Goal: Task Accomplishment & Management: Complete application form

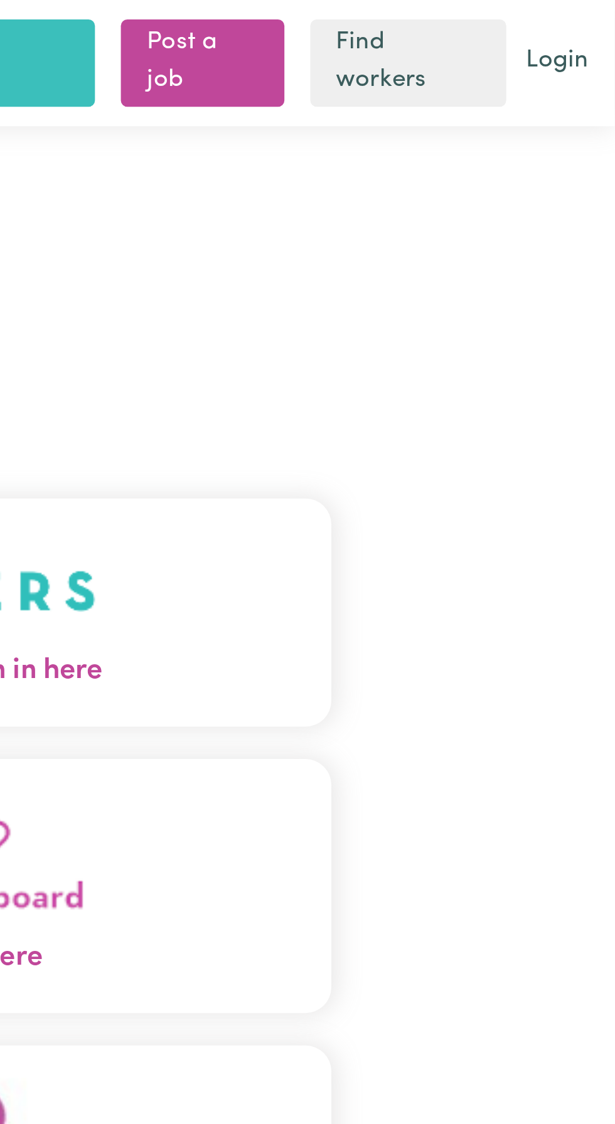
click at [452, 250] on button "Care workers and care seekers sign in here" at bounding box center [307, 237] width 394 height 88
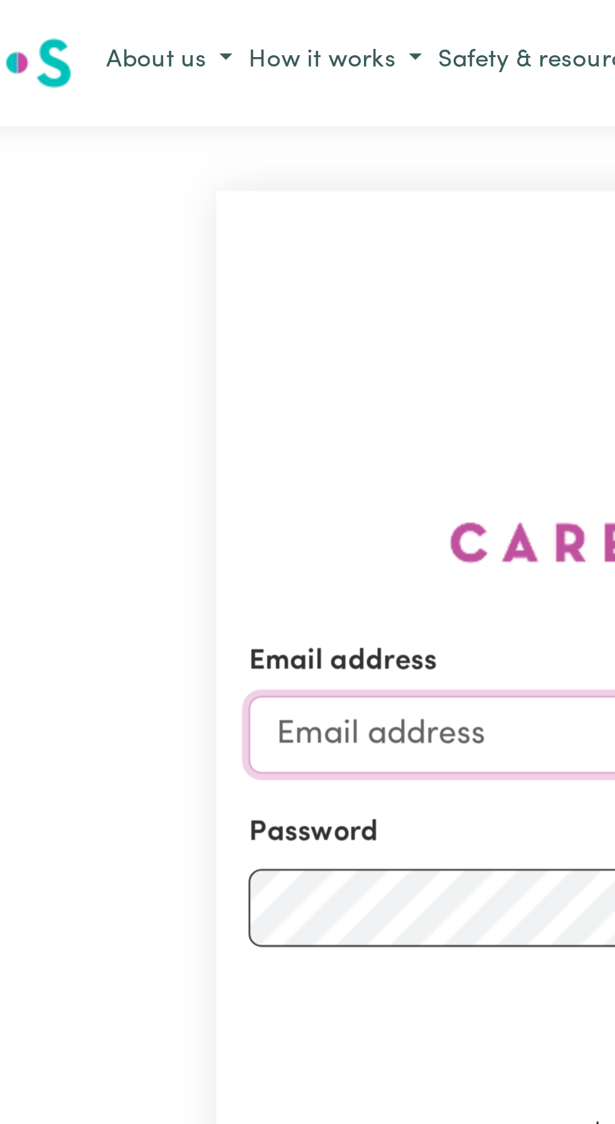
click at [157, 300] on input "Email address" at bounding box center [306, 285] width 369 height 30
type input "[EMAIL_ADDRESS][DOMAIN_NAME]"
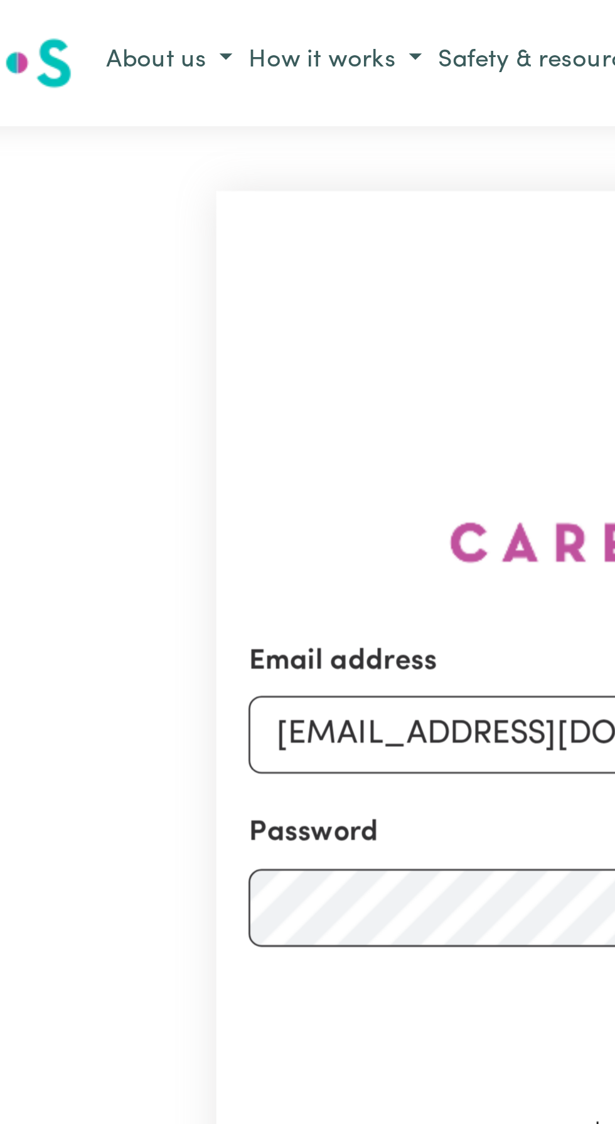
click at [277, 382] on button "Sign In" at bounding box center [307, 396] width 60 height 28
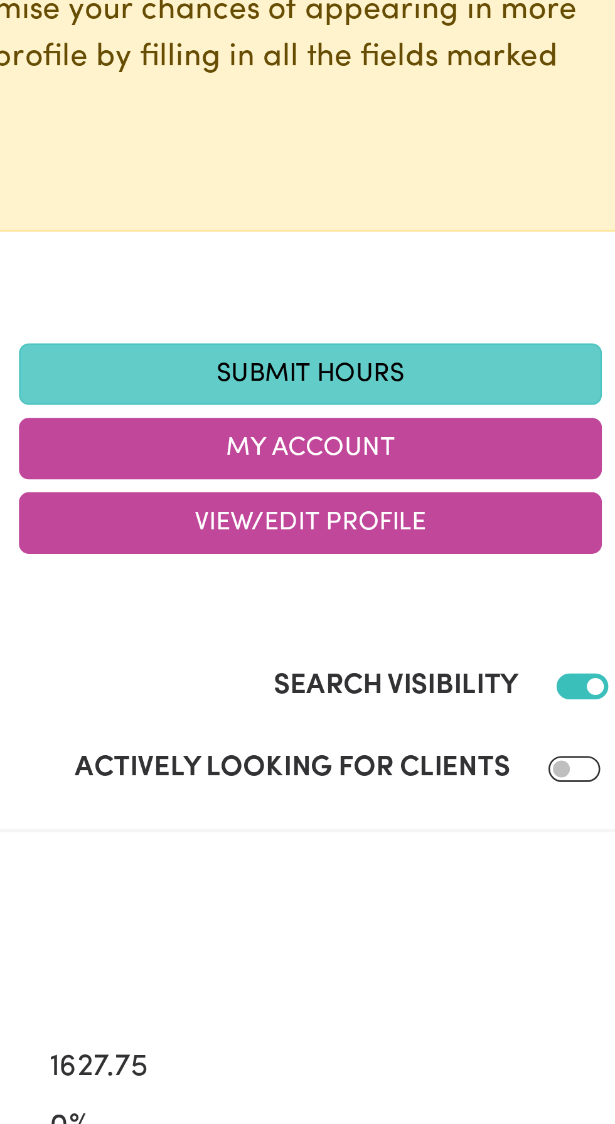
click at [426, 342] on link "Submit Hours" at bounding box center [420, 344] width 226 height 24
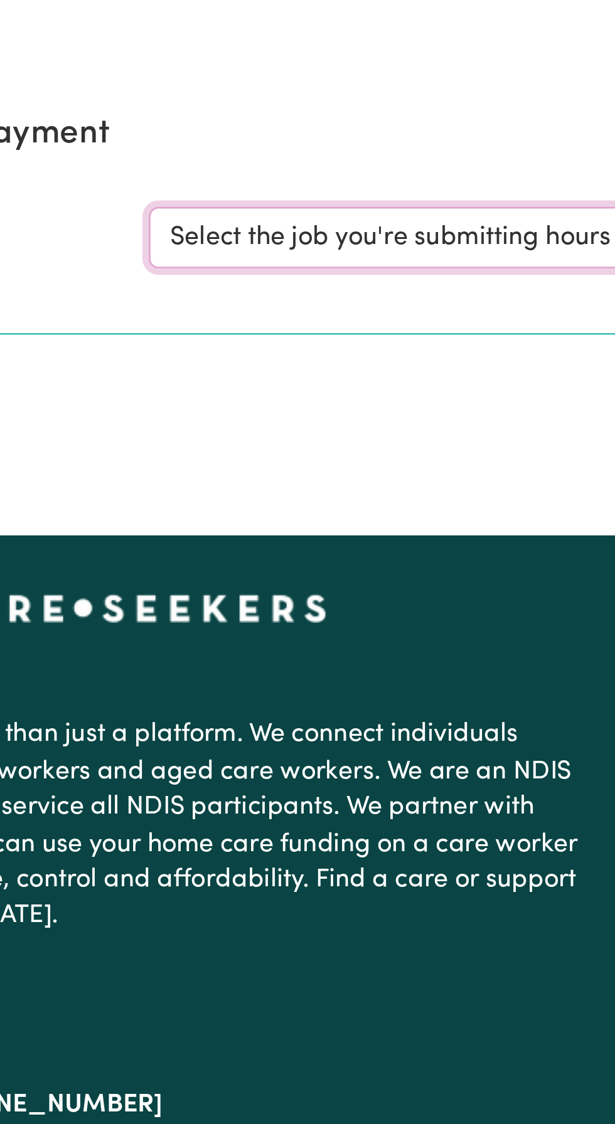
click at [389, 191] on select "Select the job you're submitting hours for... [[PERSON_NAME]] Support and Compa…" at bounding box center [461, 195] width 292 height 24
select select "11038"
click at [315, 183] on select "Select the job you're submitting hours for... [[PERSON_NAME]] Support and Compa…" at bounding box center [461, 195] width 292 height 24
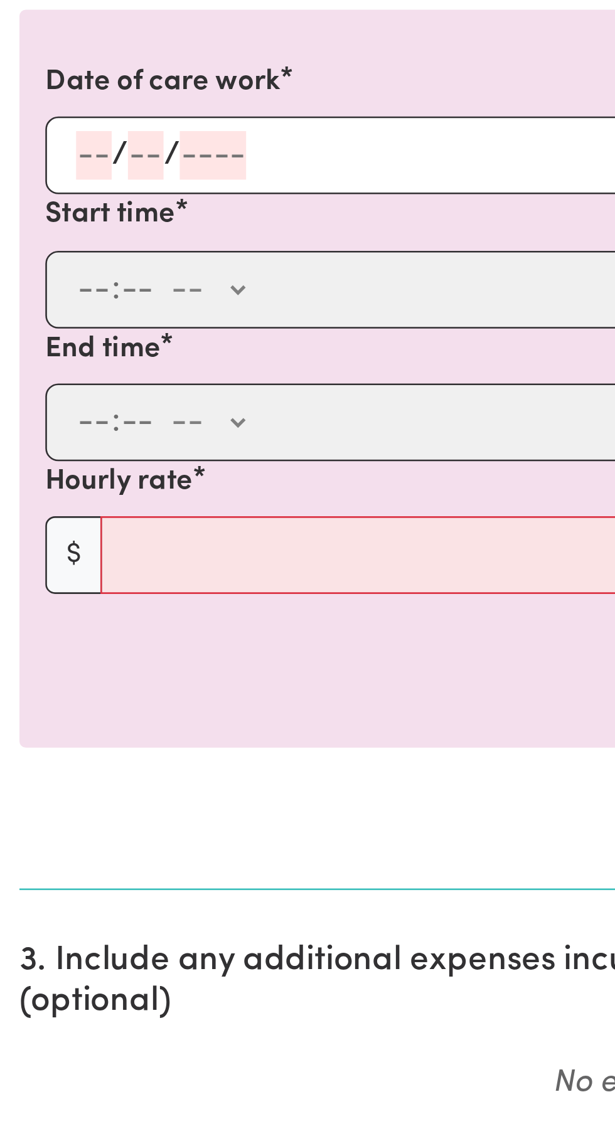
click at [38, 466] on input "number" at bounding box center [36, 471] width 14 height 19
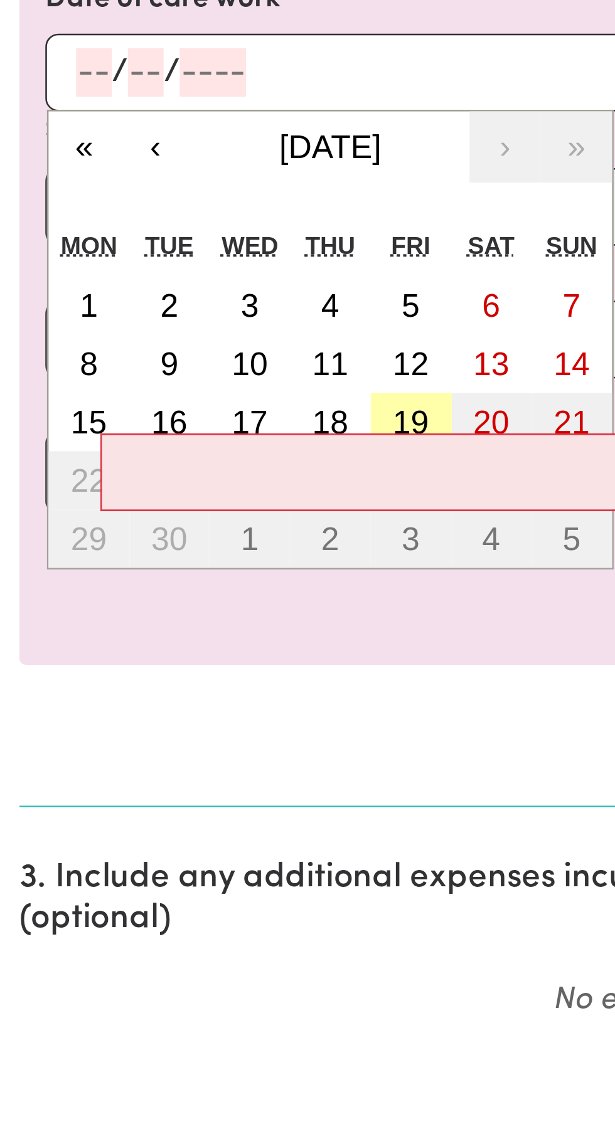
click at [162, 603] on abbr "19" at bounding box center [159, 607] width 14 height 14
type input "[DATE]"
type input "19"
type input "9"
type input "2025"
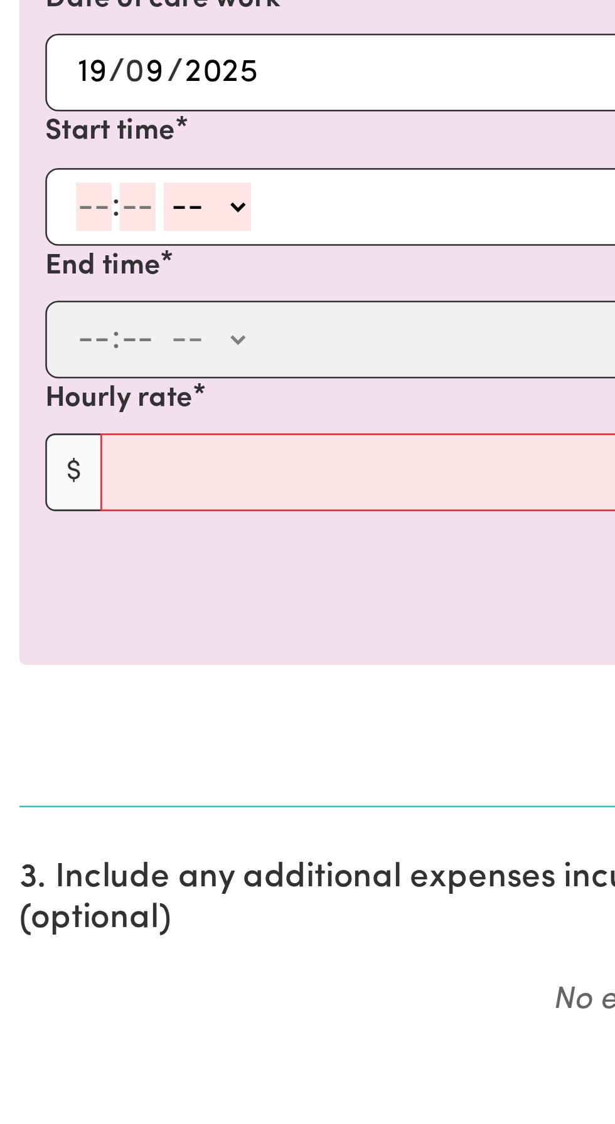
click at [34, 522] on input "number" at bounding box center [36, 523] width 14 height 19
type input "8"
type input "0"
click at [87, 522] on select "-- AM PM" at bounding box center [78, 523] width 34 height 19
select select "am"
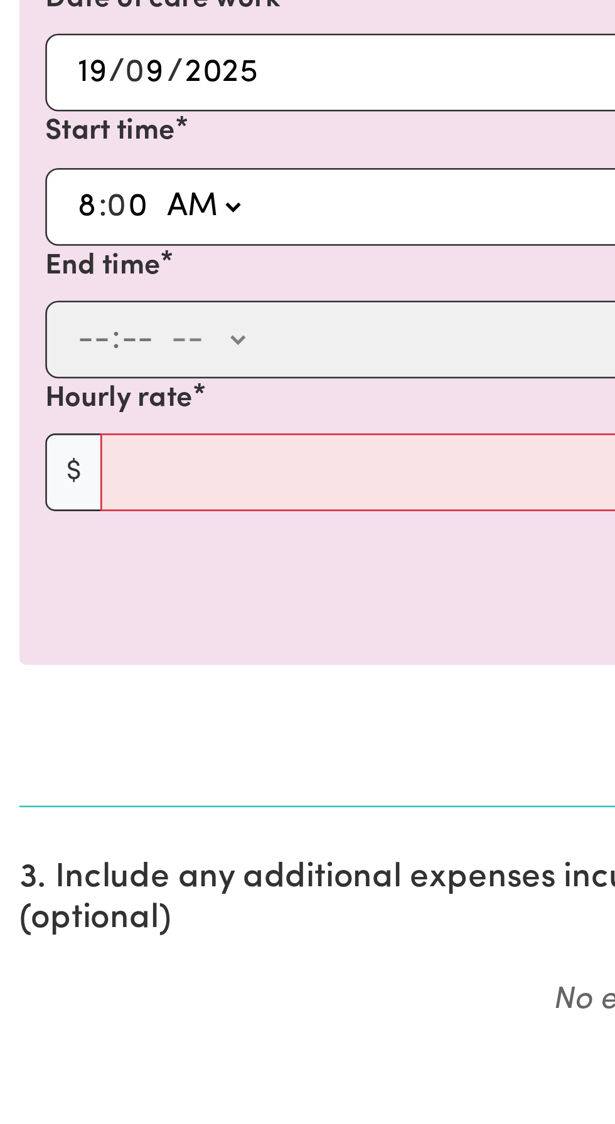
click at [61, 514] on select "-- AM PM" at bounding box center [78, 523] width 34 height 19
type input "08:00"
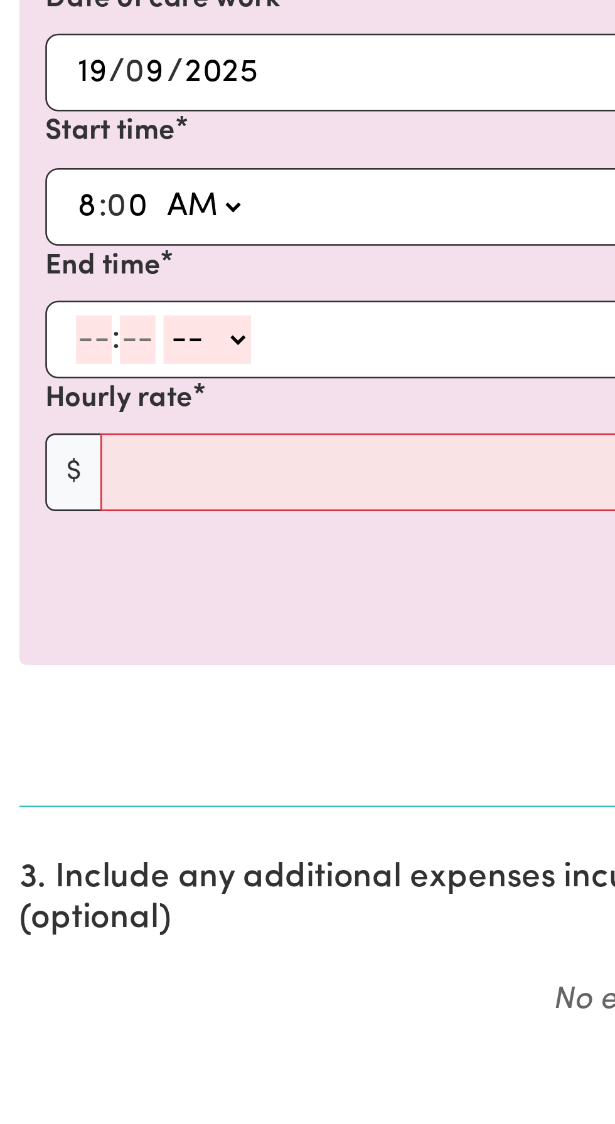
click at [37, 571] on input "number" at bounding box center [36, 574] width 14 height 19
type input "1"
click at [51, 572] on input "number" at bounding box center [48, 574] width 14 height 19
type input "30"
click at [34, 519] on input "8" at bounding box center [33, 523] width 9 height 19
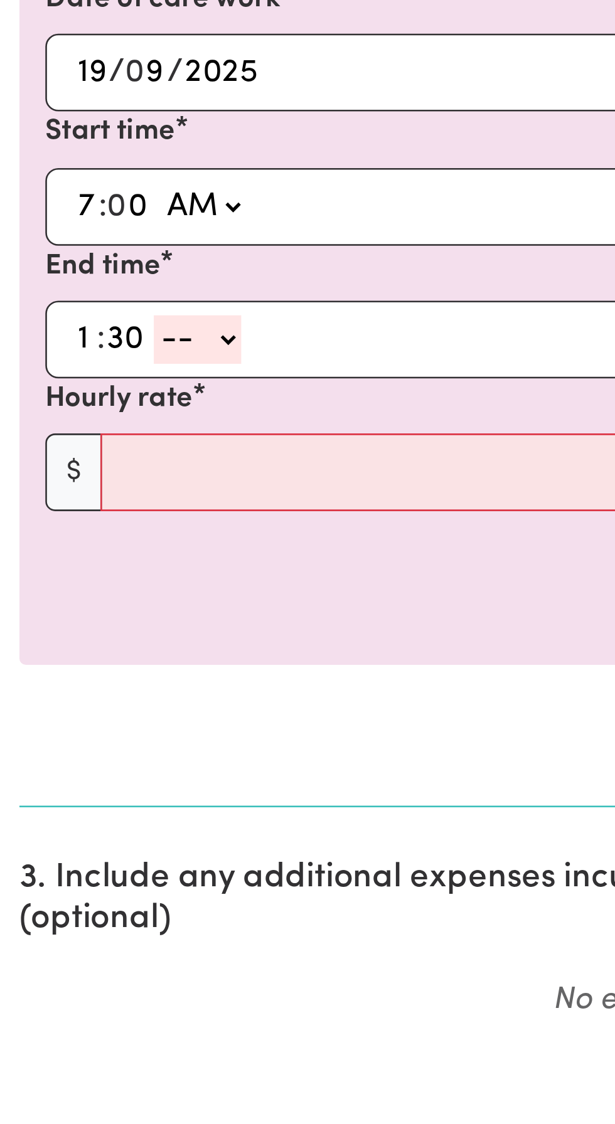
type input "7"
type input "07:00"
type input "4"
type input "07:04"
type input "45"
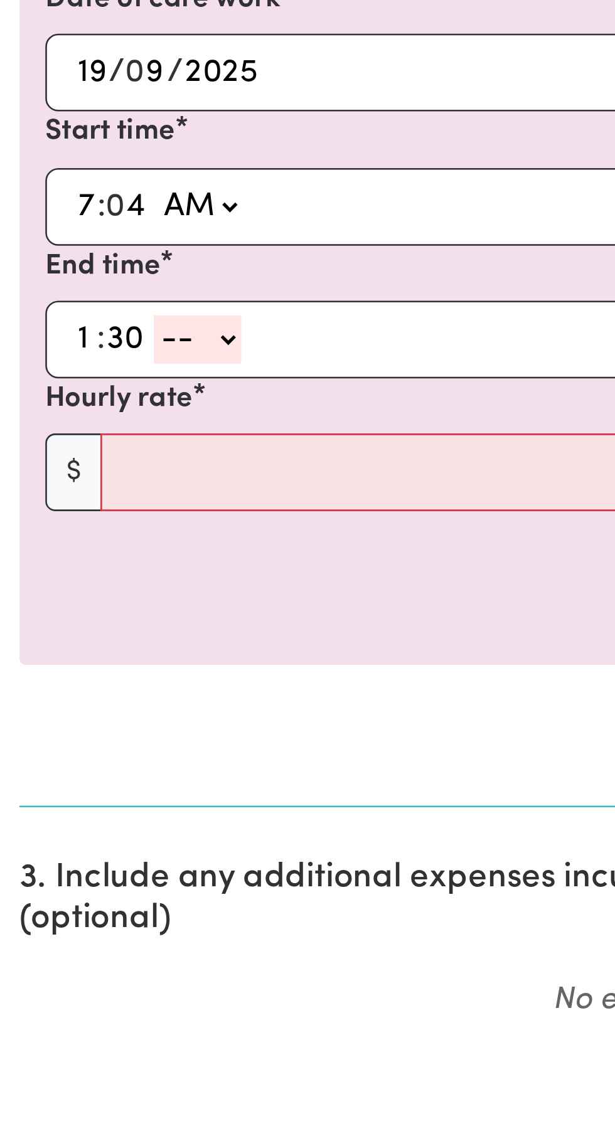
type input "07:45"
type input "45"
click at [50, 572] on input "30" at bounding box center [49, 574] width 16 height 19
type input "15"
click at [88, 571] on select "-- AM PM" at bounding box center [73, 574] width 34 height 19
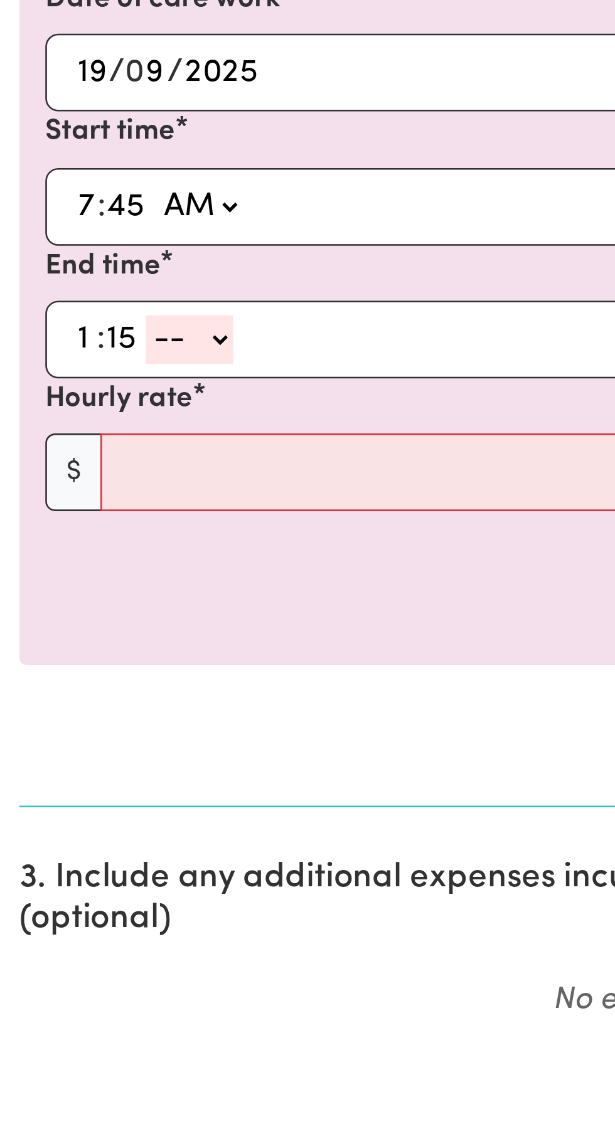
select select "pm"
click at [56, 565] on select "-- AM PM" at bounding box center [73, 574] width 34 height 19
type input "13:15"
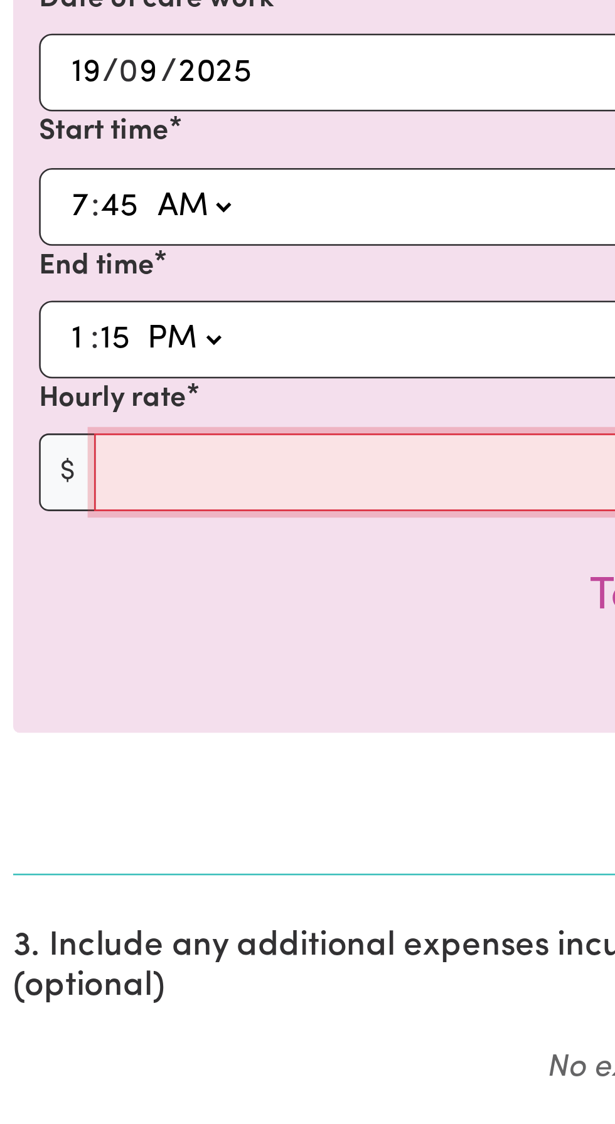
click at [83, 627] on input "Hourly rate" at bounding box center [318, 626] width 558 height 30
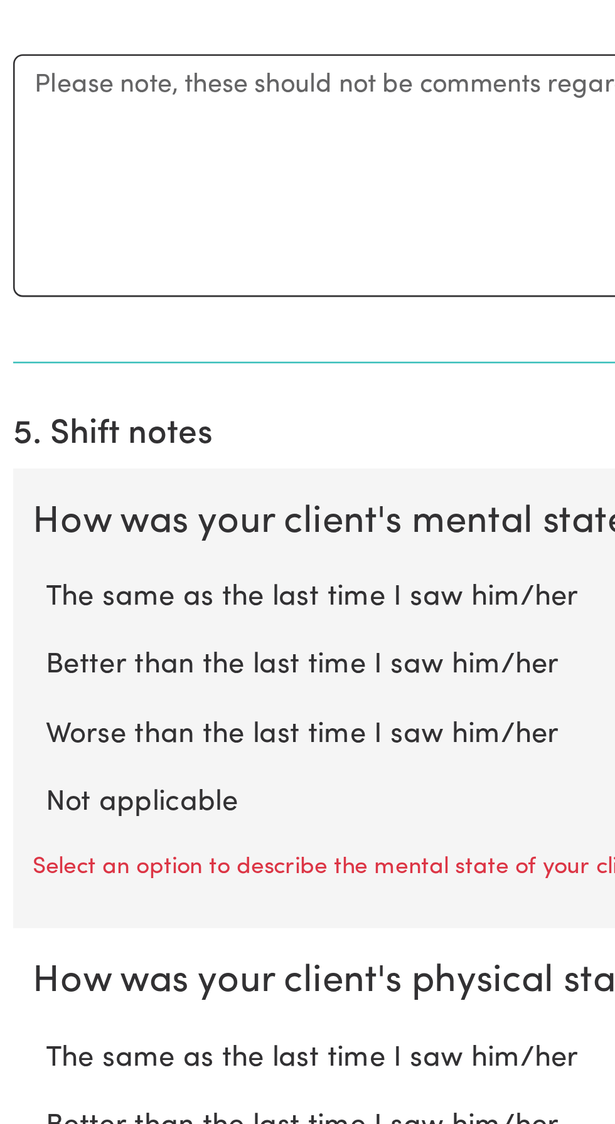
scroll to position [269, 0]
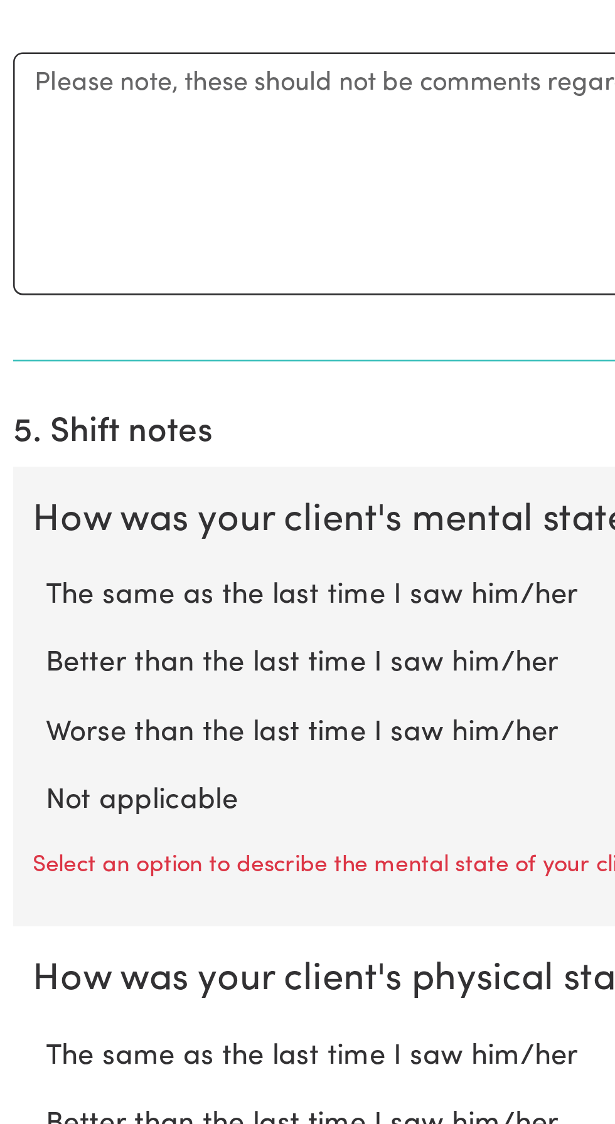
type input "45"
click at [60, 996] on label "Not applicable" at bounding box center [307, 999] width 574 height 16
click at [20, 991] on input "Not applicable" at bounding box center [19, 990] width 1 height 1
radio input "true"
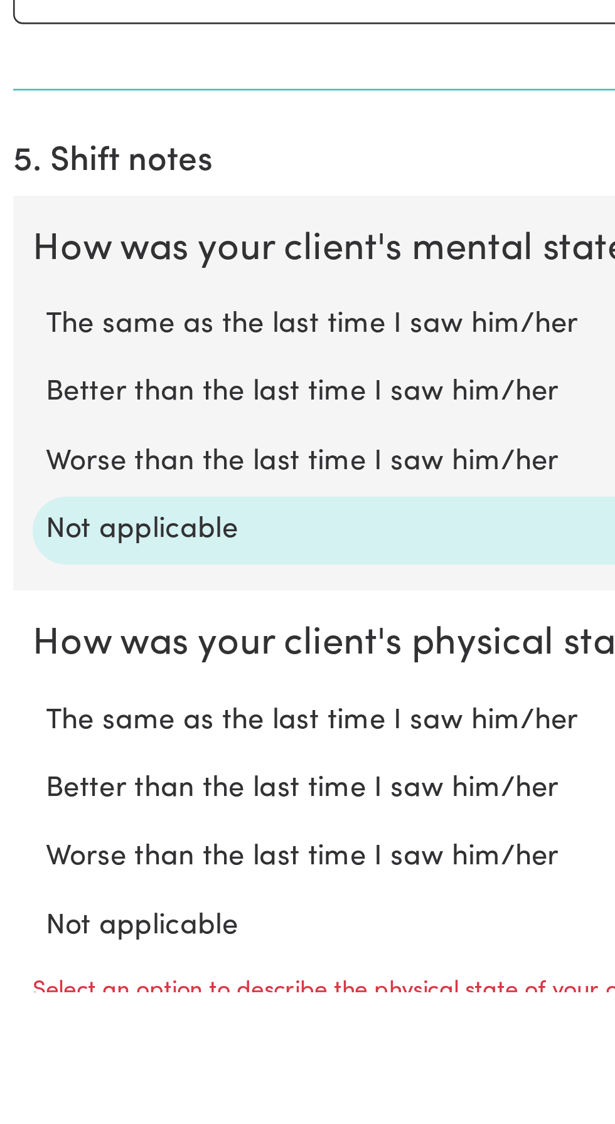
scroll to position [324, 0]
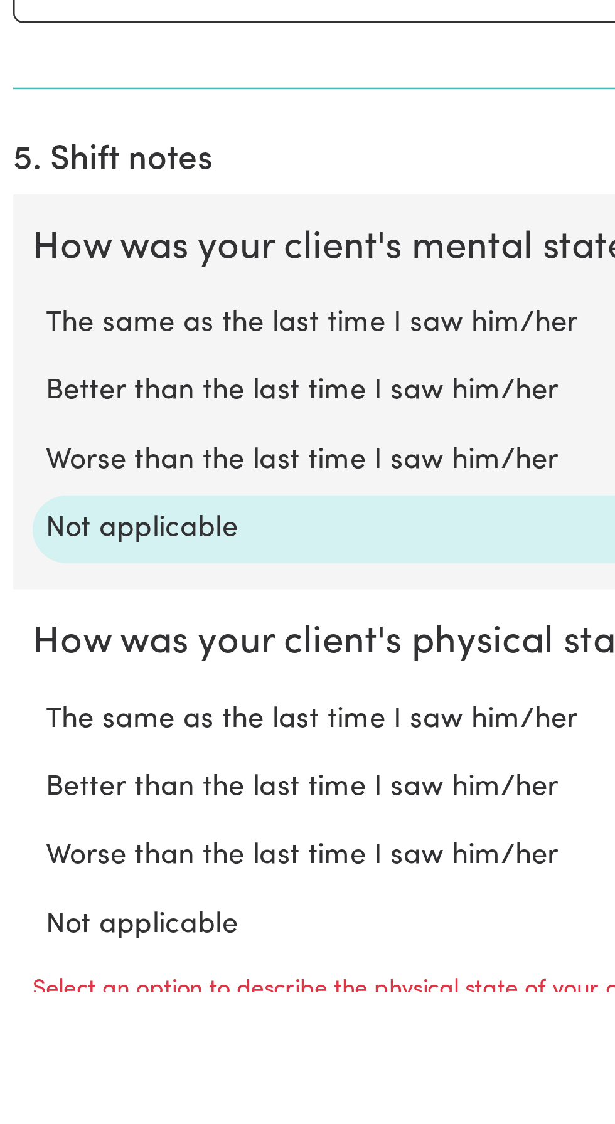
click at [45, 1096] on label "Not applicable" at bounding box center [307, 1098] width 574 height 16
click at [20, 1090] on input "Not applicable" at bounding box center [19, 1089] width 1 height 1
radio input "true"
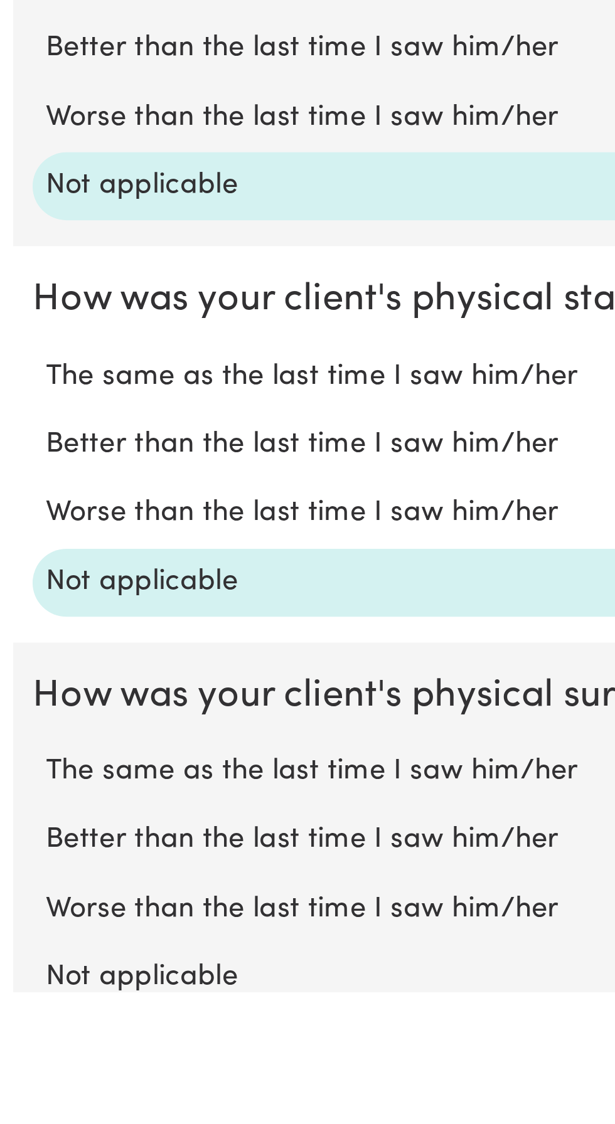
scroll to position [460, 0]
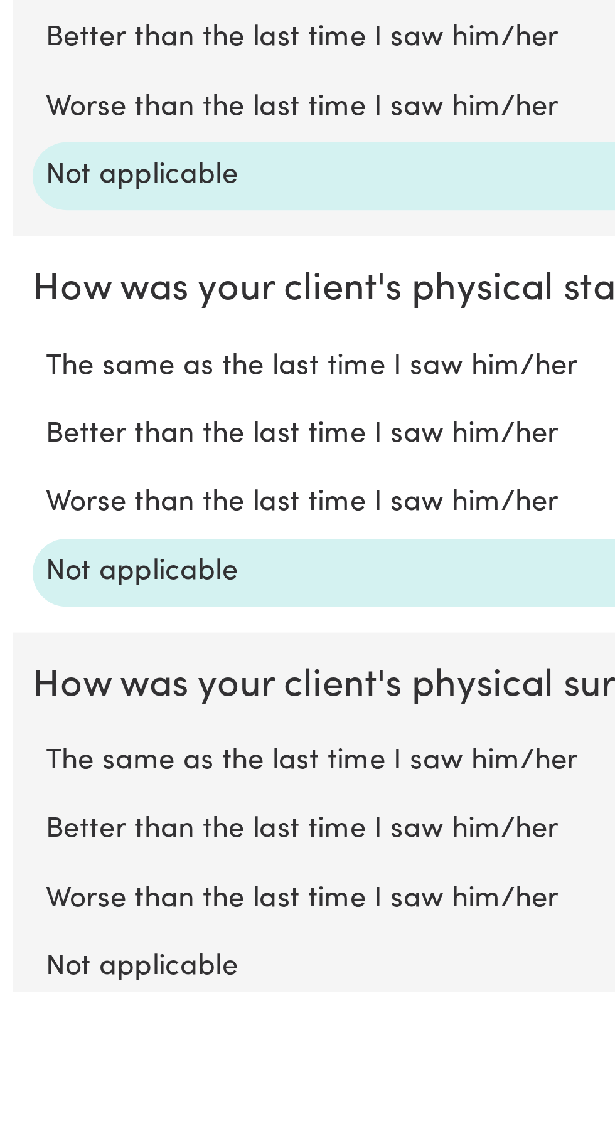
click at [54, 1116] on label "Not applicable" at bounding box center [307, 1114] width 574 height 16
click at [20, 1106] on input "Not applicable" at bounding box center [19, 1106] width 1 height 1
radio input "true"
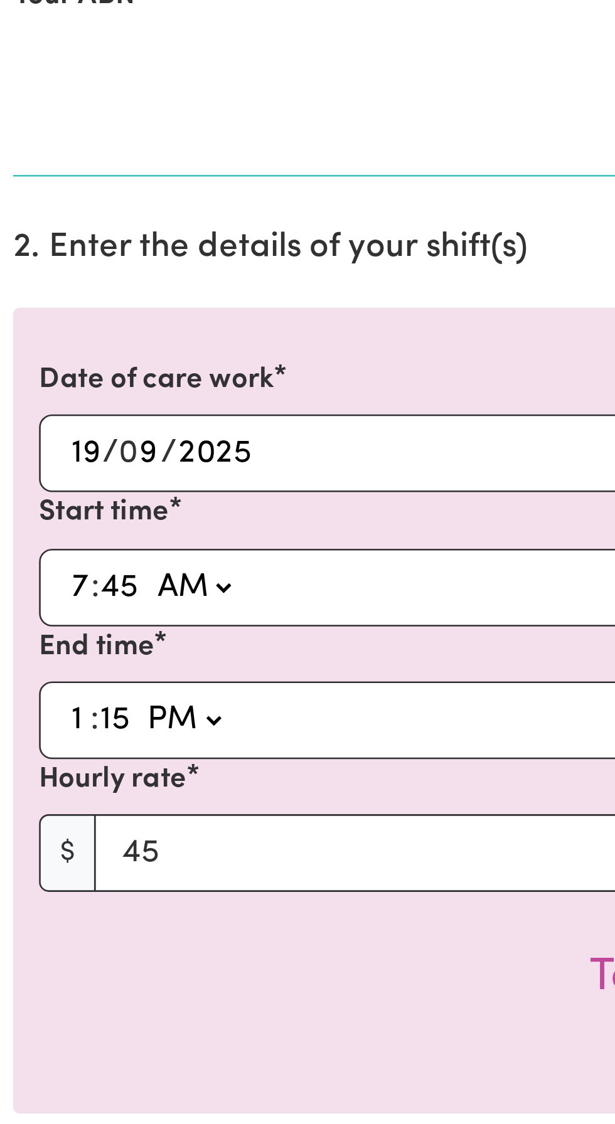
scroll to position [294, 0]
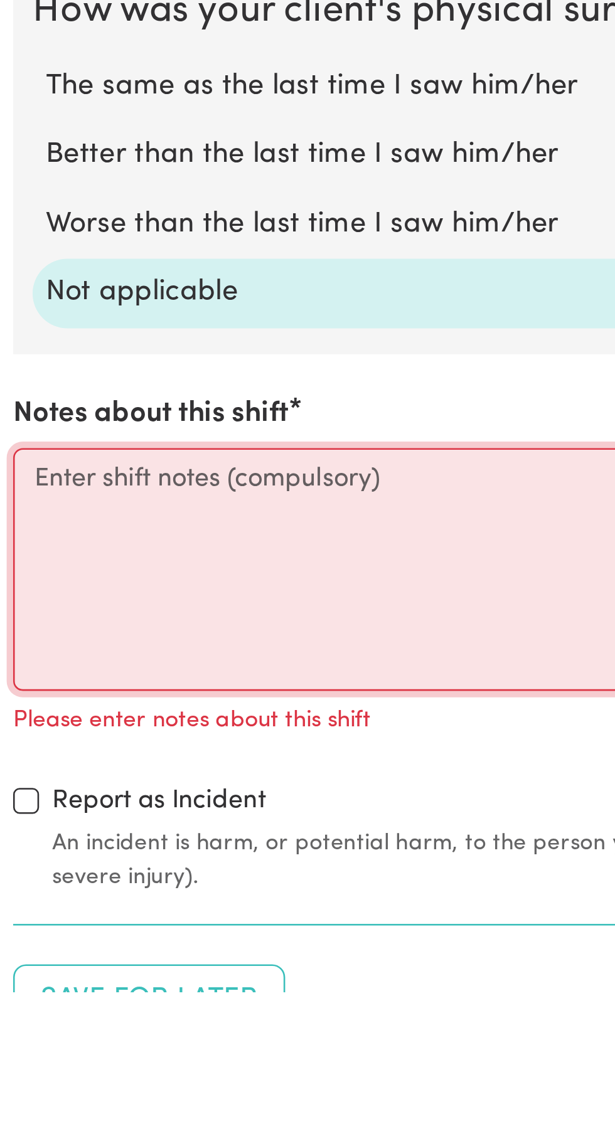
click at [30, 923] on textarea "Notes about this shift" at bounding box center [308, 960] width 600 height 94
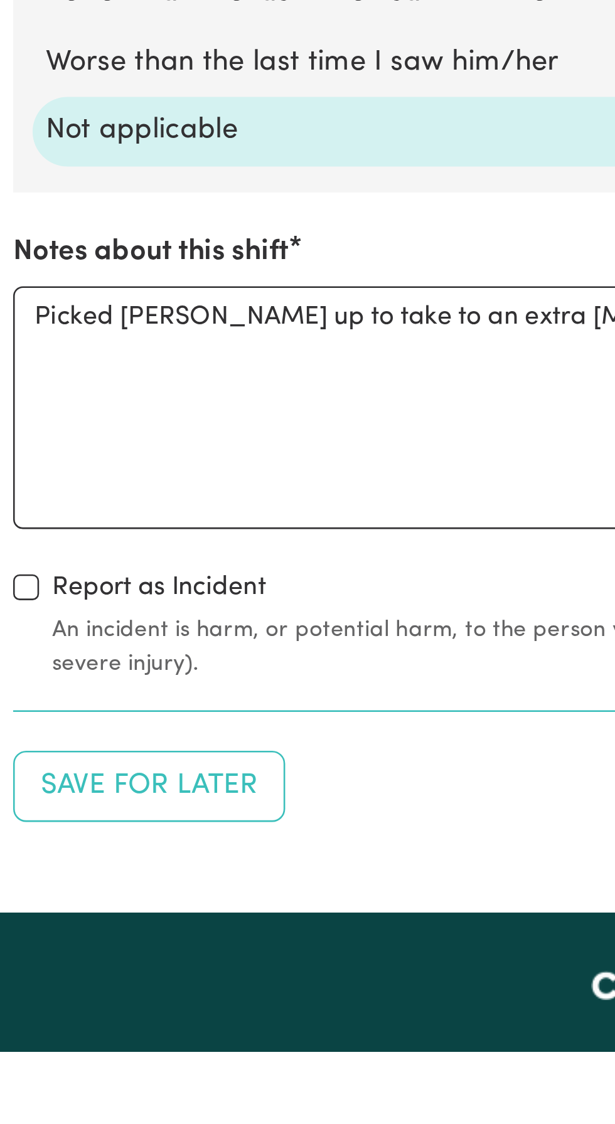
scroll to position [808, 0]
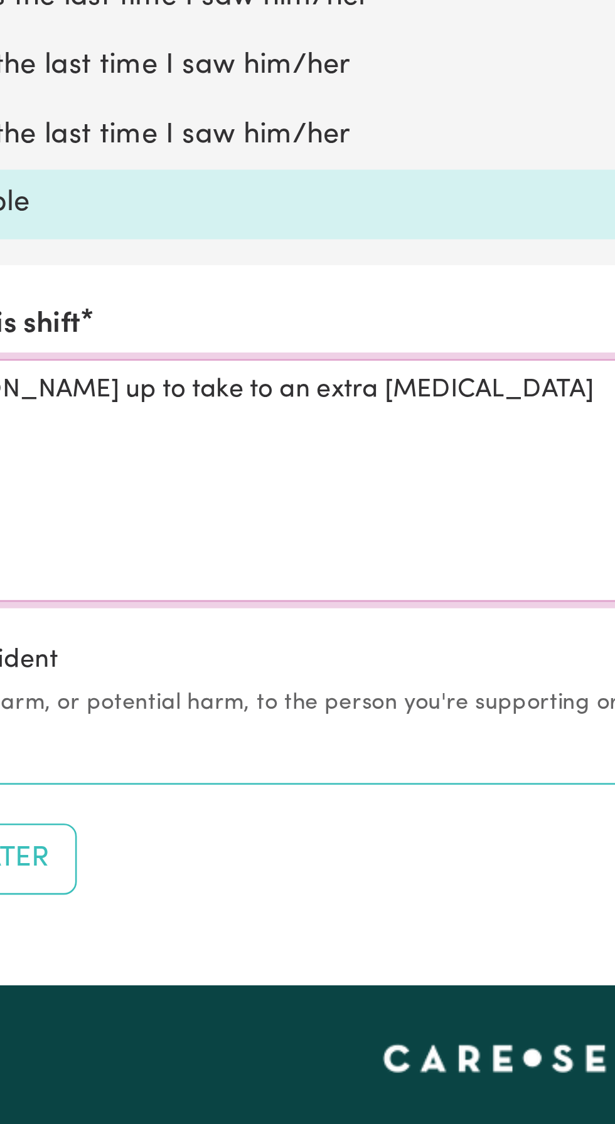
click at [241, 835] on textarea "Picked [PERSON_NAME] up to take to an extra [MEDICAL_DATA]" at bounding box center [308, 874] width 600 height 94
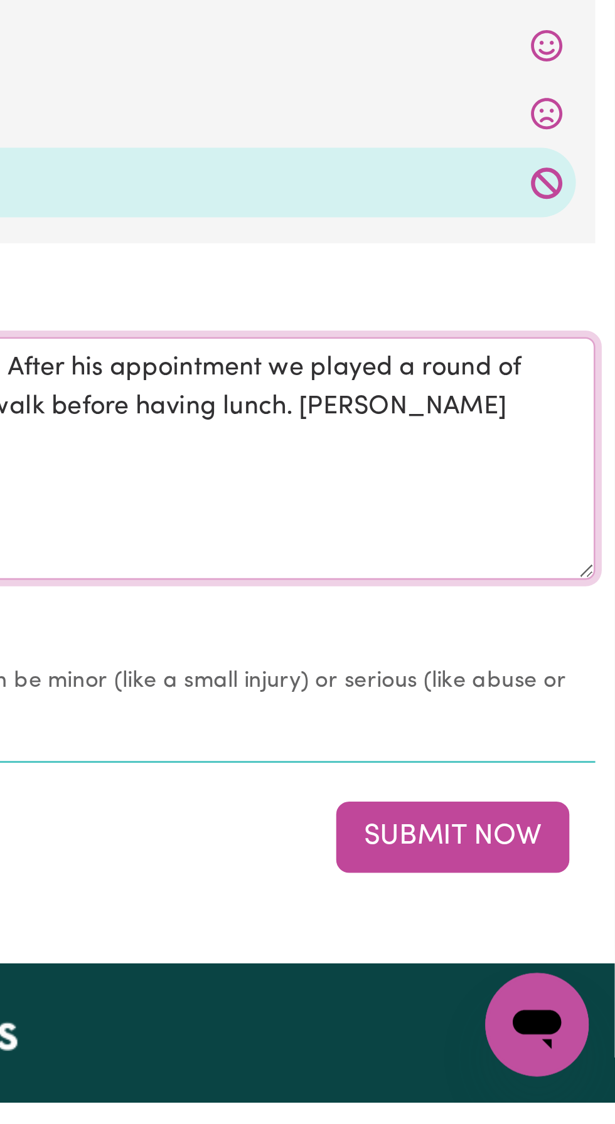
click at [525, 855] on textarea "Picked [PERSON_NAME] up to take to an extra [MEDICAL_DATA] appointment. After h…" at bounding box center [308, 874] width 600 height 94
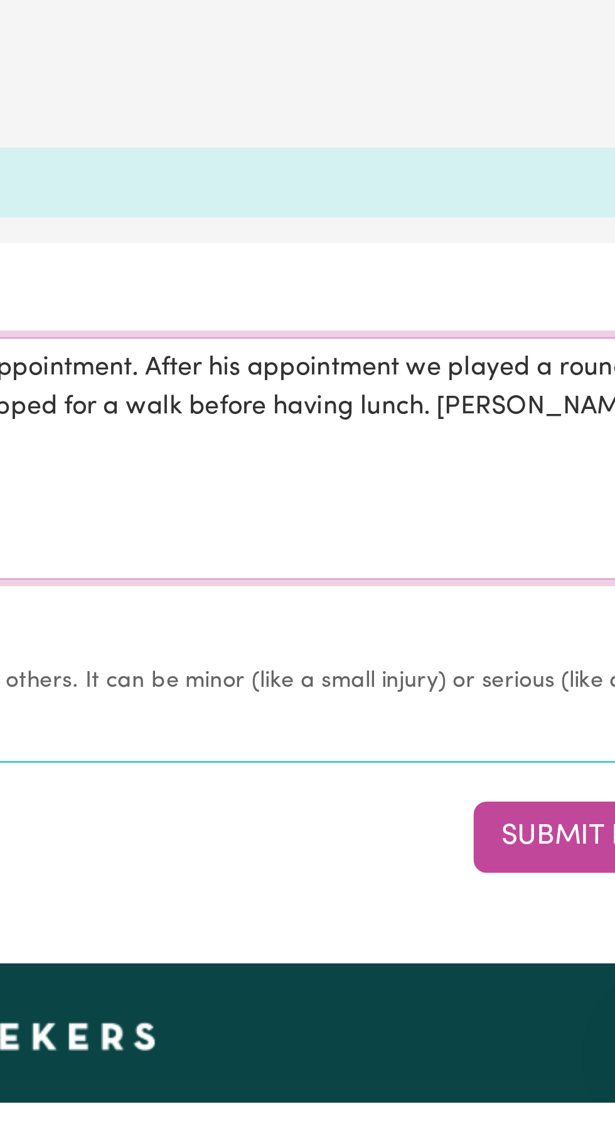
click at [438, 850] on textarea "Picked [PERSON_NAME] up to take to an extra [MEDICAL_DATA] appointment. After h…" at bounding box center [308, 874] width 600 height 94
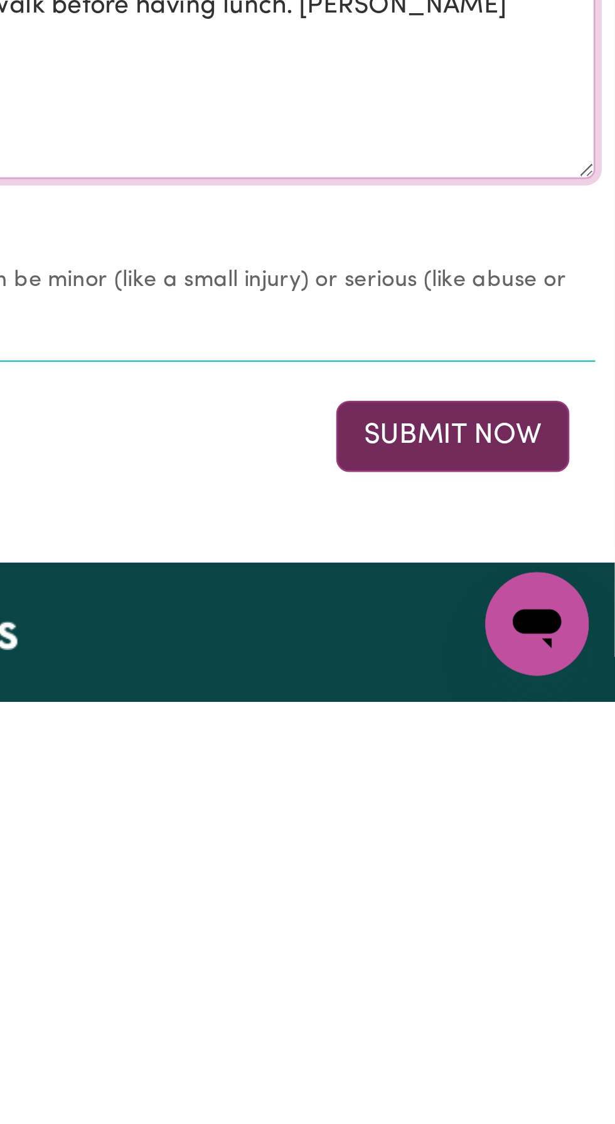
type textarea "Picked [PERSON_NAME] up to take to an extra [MEDICAL_DATA] appointment. After h…"
click at [548, 1018] on button "Submit Now" at bounding box center [552, 1021] width 90 height 28
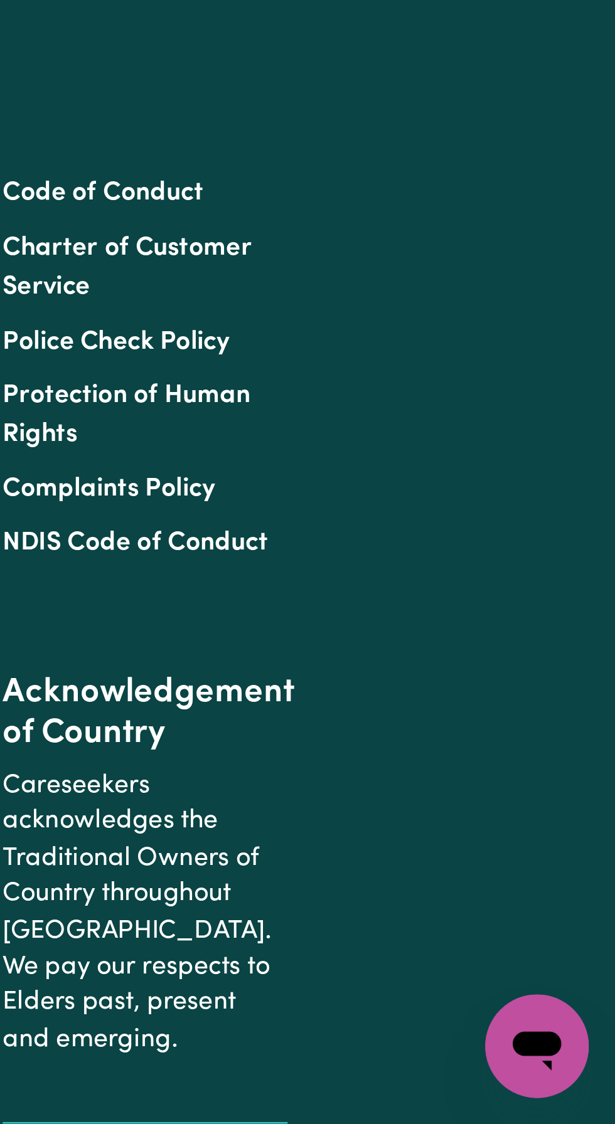
scroll to position [0, 0]
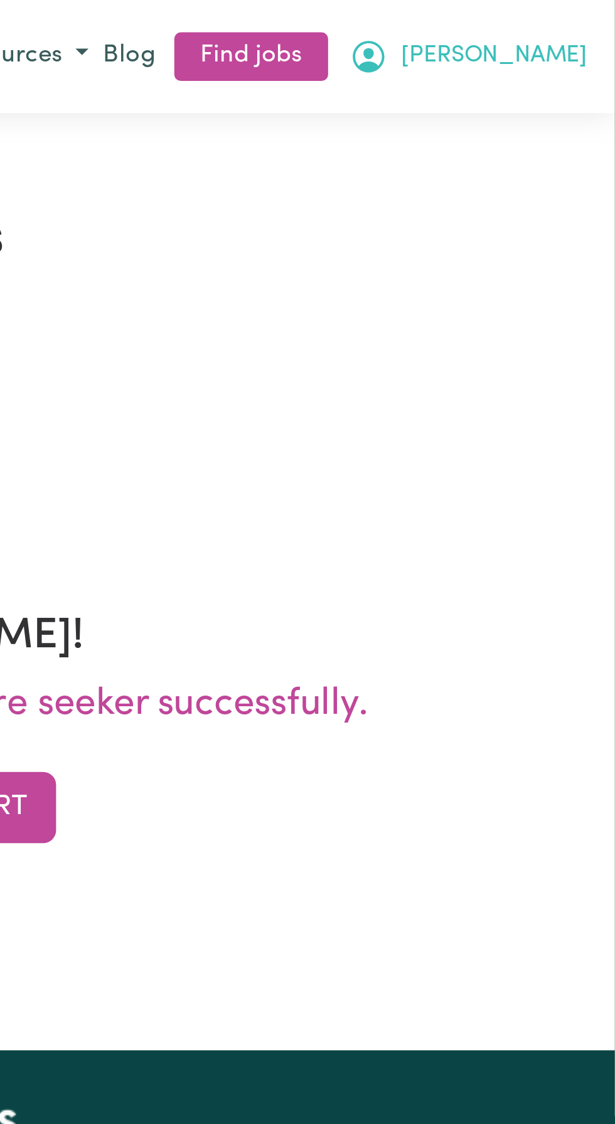
click at [601, 17] on span "[PERSON_NAME]" at bounding box center [568, 22] width 72 height 14
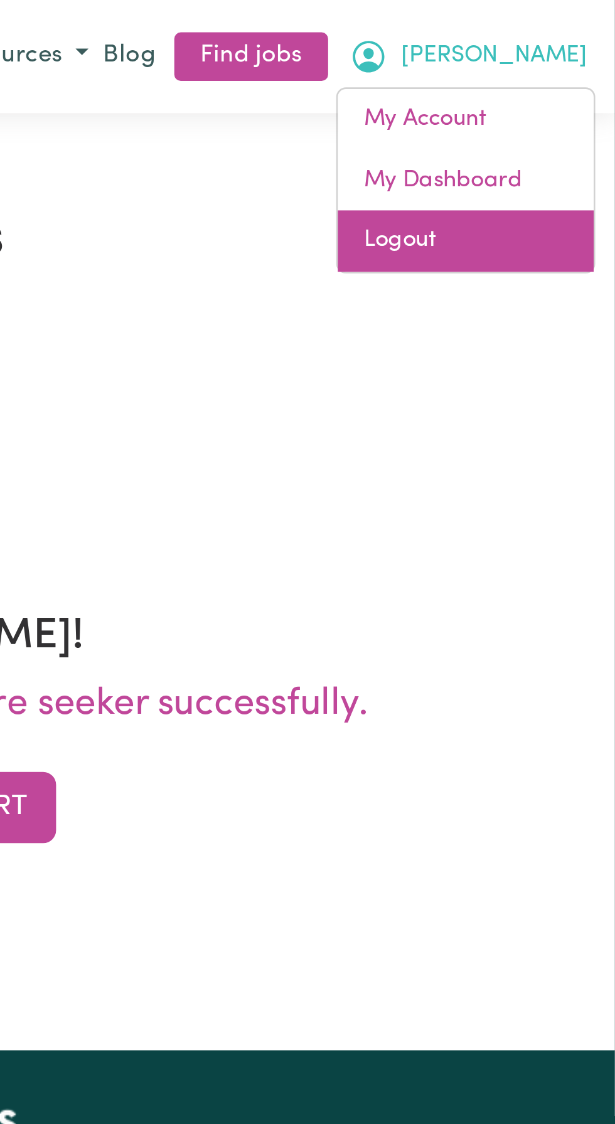
click at [537, 95] on link "Logout" at bounding box center [556, 94] width 99 height 24
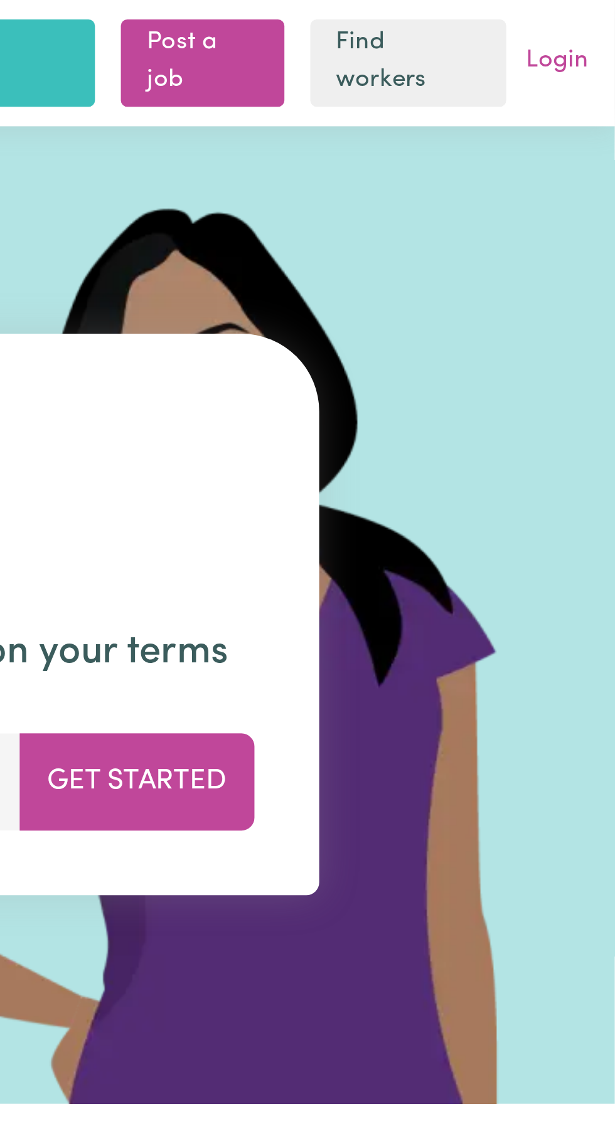
click at [597, 24] on link "Login" at bounding box center [592, 23] width 29 height 19
